Goal: Check status: Check status

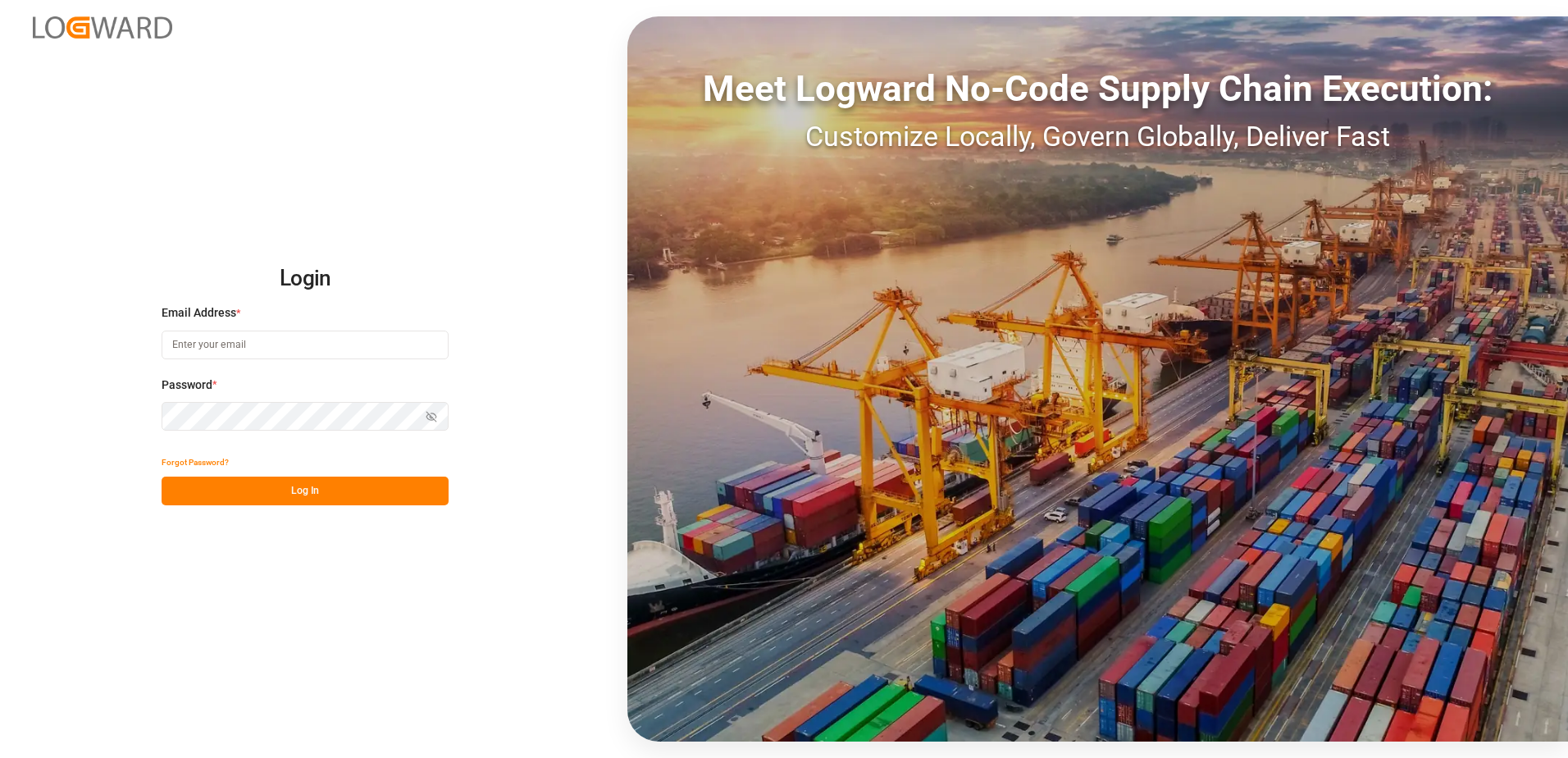
click at [287, 348] on input at bounding box center [305, 345] width 287 height 28
type input "[PERSON_NAME][EMAIL_ADDRESS][PERSON_NAME][DOMAIN_NAME]"
click at [97, 407] on div "Login Email Address * [PERSON_NAME][EMAIL_ADDRESS][PERSON_NAME][DOMAIN_NAME] Pa…" at bounding box center [784, 379] width 1568 height 758
click at [276, 488] on button "Log In" at bounding box center [305, 491] width 287 height 28
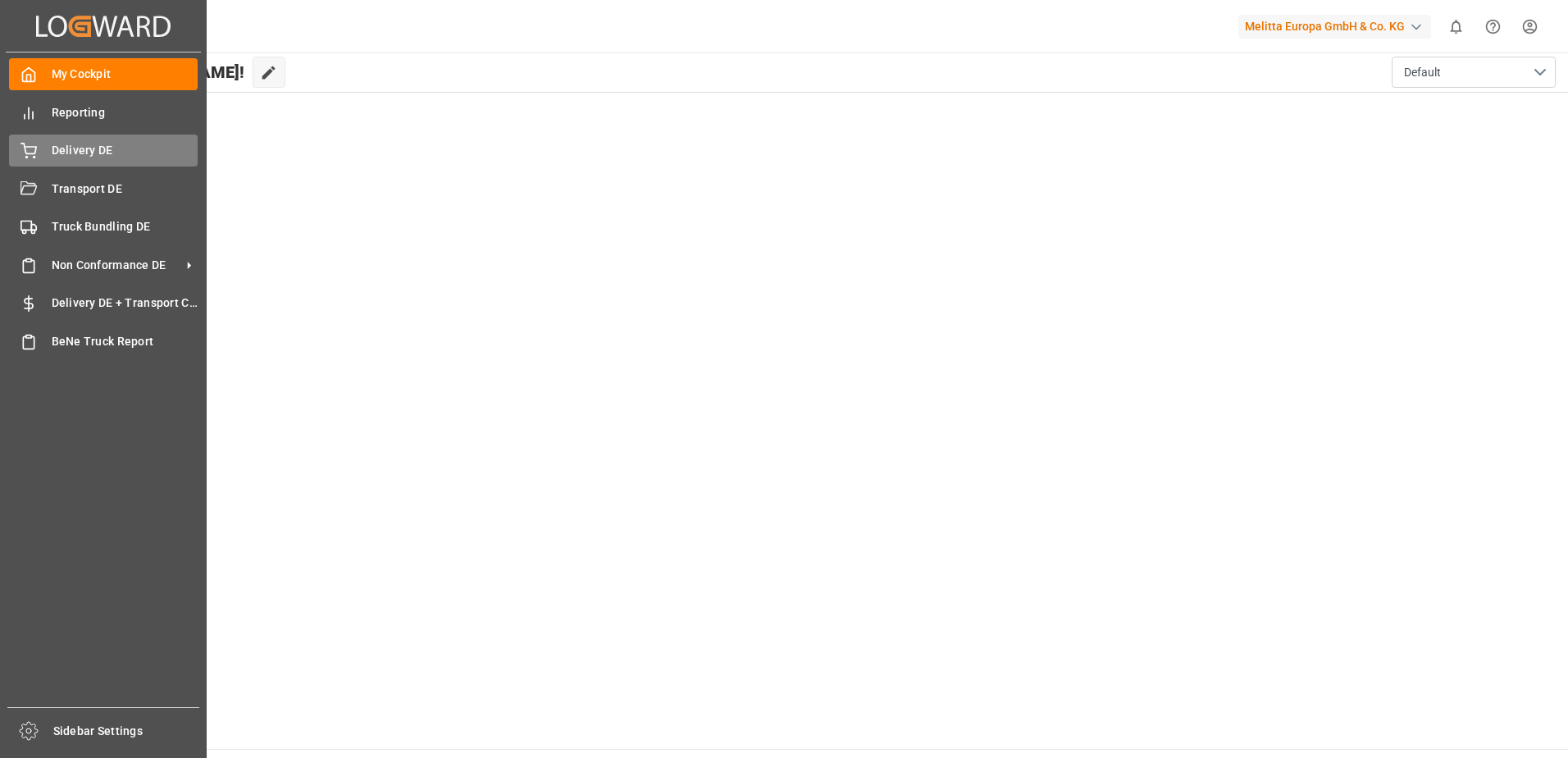
click at [39, 138] on div "Delivery DE Delivery DE" at bounding box center [103, 151] width 188 height 32
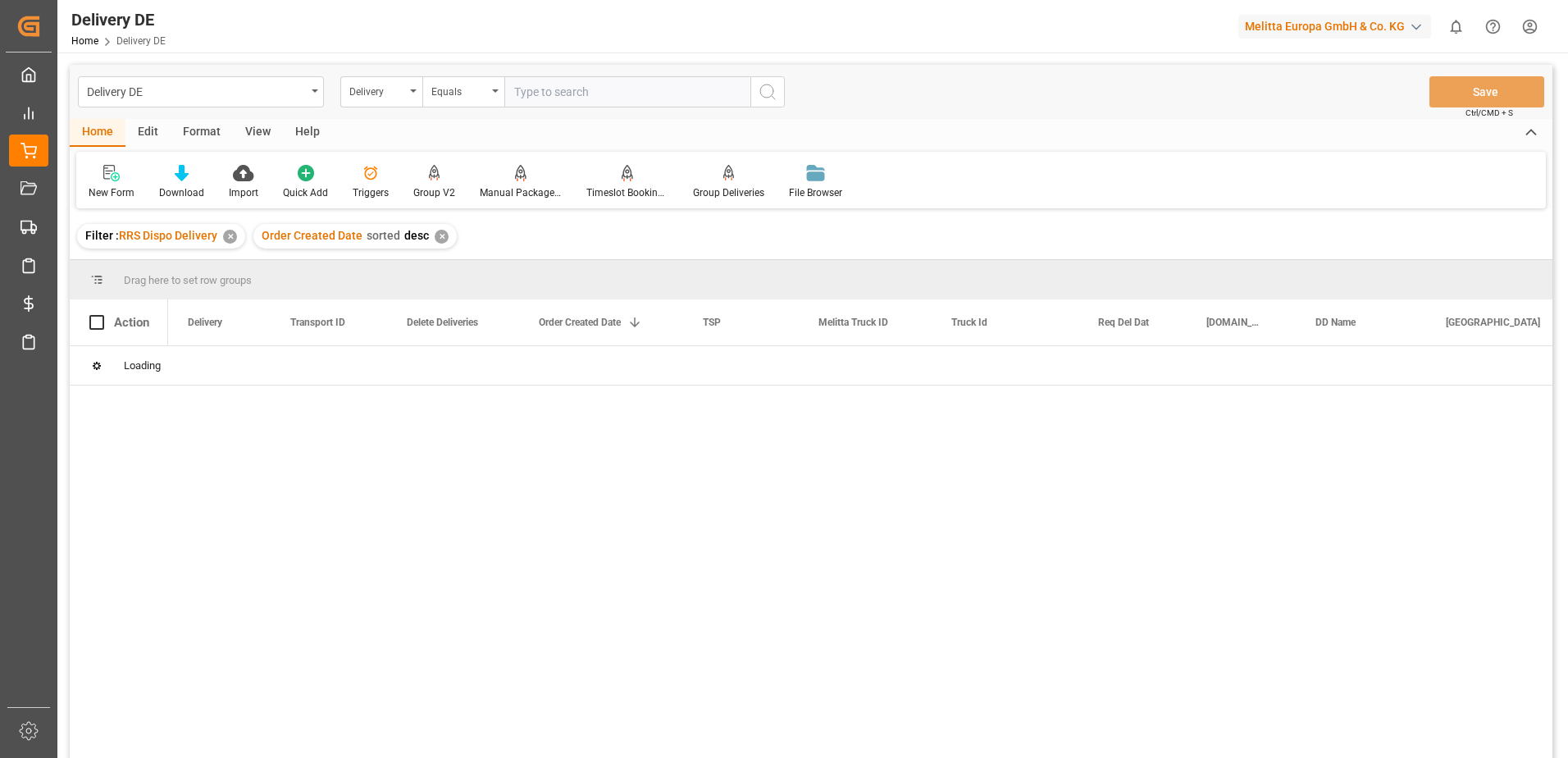
click at [563, 93] on input "text" at bounding box center [627, 91] width 246 height 31
type input "92557704"
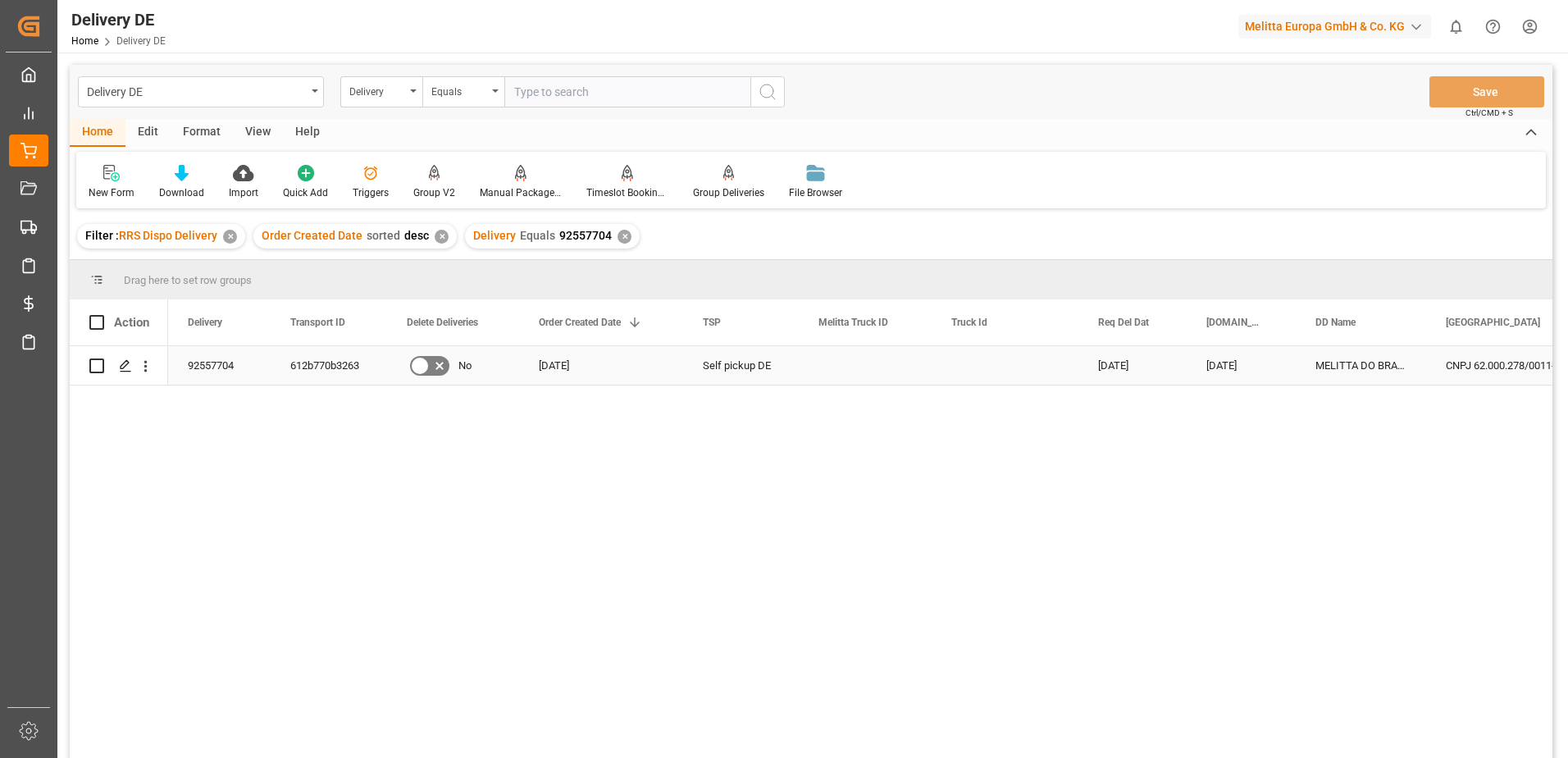
click at [198, 370] on div "92557704" at bounding box center [219, 365] width 102 height 39
click at [308, 364] on div "612b770b3263" at bounding box center [328, 365] width 116 height 39
click at [214, 354] on div "92557704" at bounding box center [219, 365] width 102 height 39
click at [299, 350] on div "612b770b3263" at bounding box center [328, 365] width 116 height 39
